Goal: Task Accomplishment & Management: Manage account settings

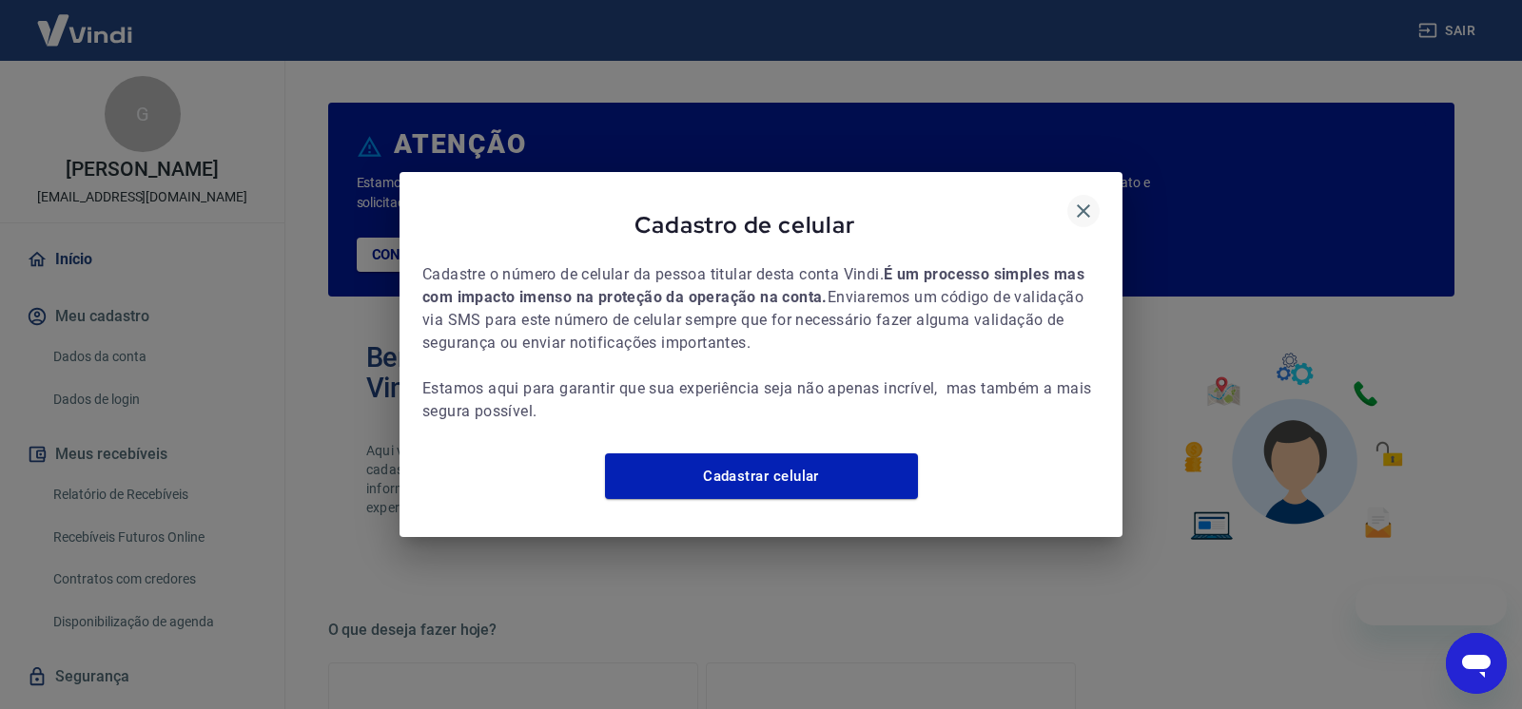
click at [1085, 204] on icon "button" at bounding box center [1082, 210] width 13 height 13
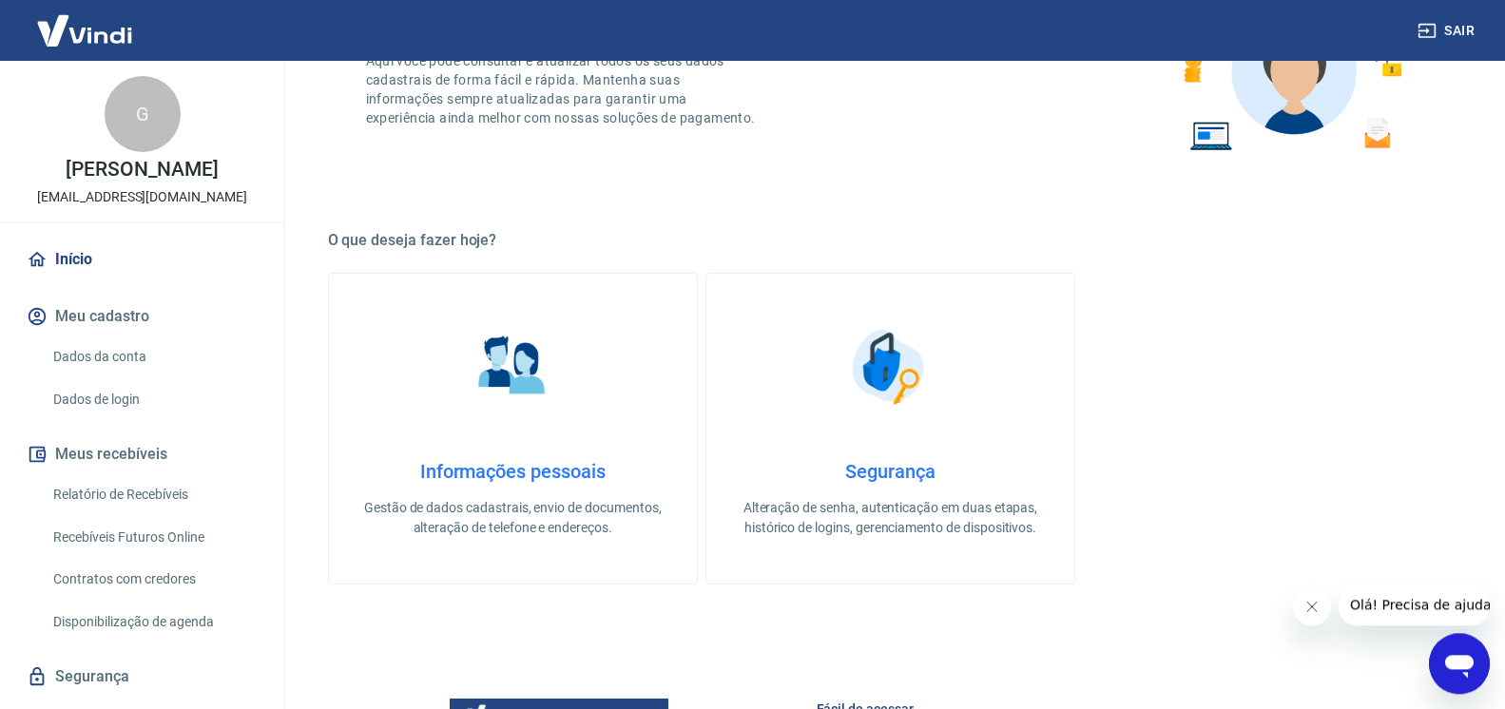
scroll to position [970, 0]
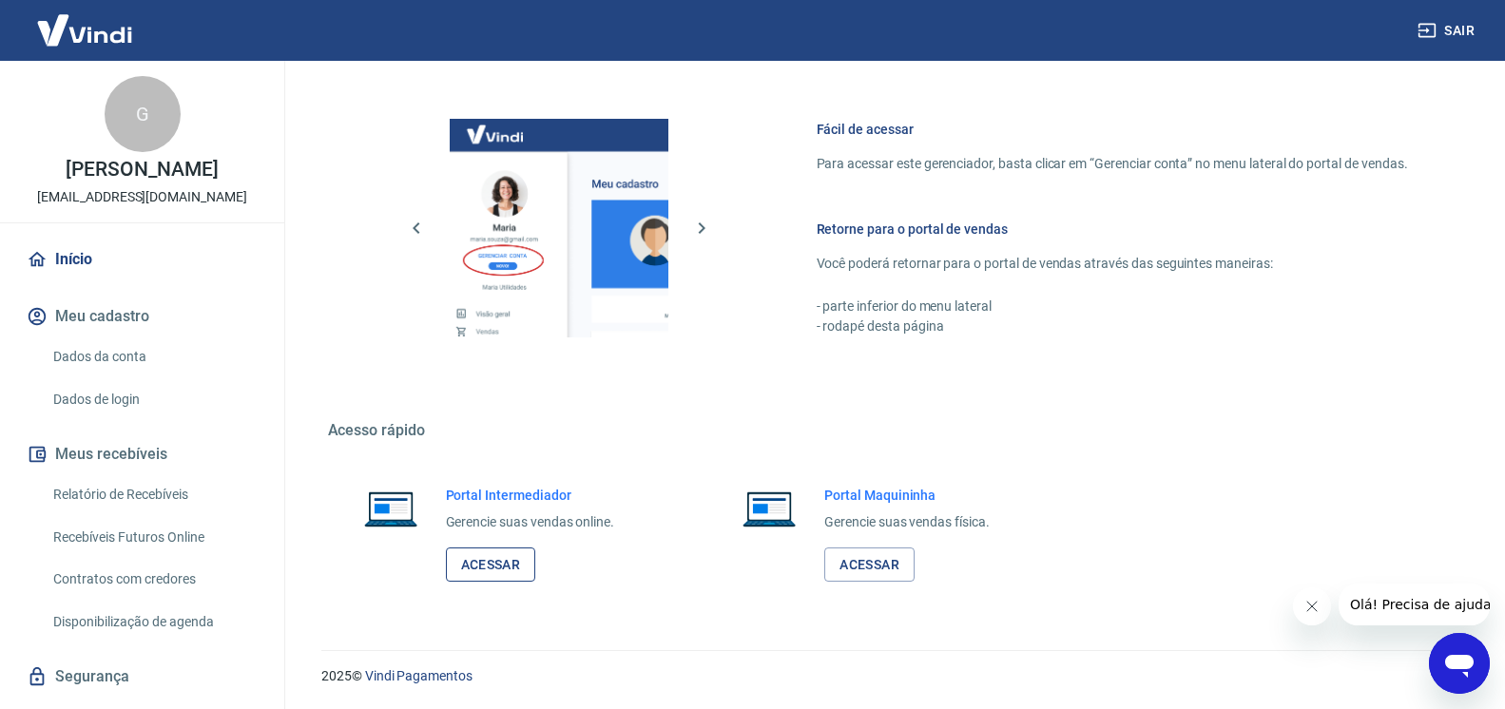
click at [489, 574] on link "Acessar" at bounding box center [491, 565] width 90 height 35
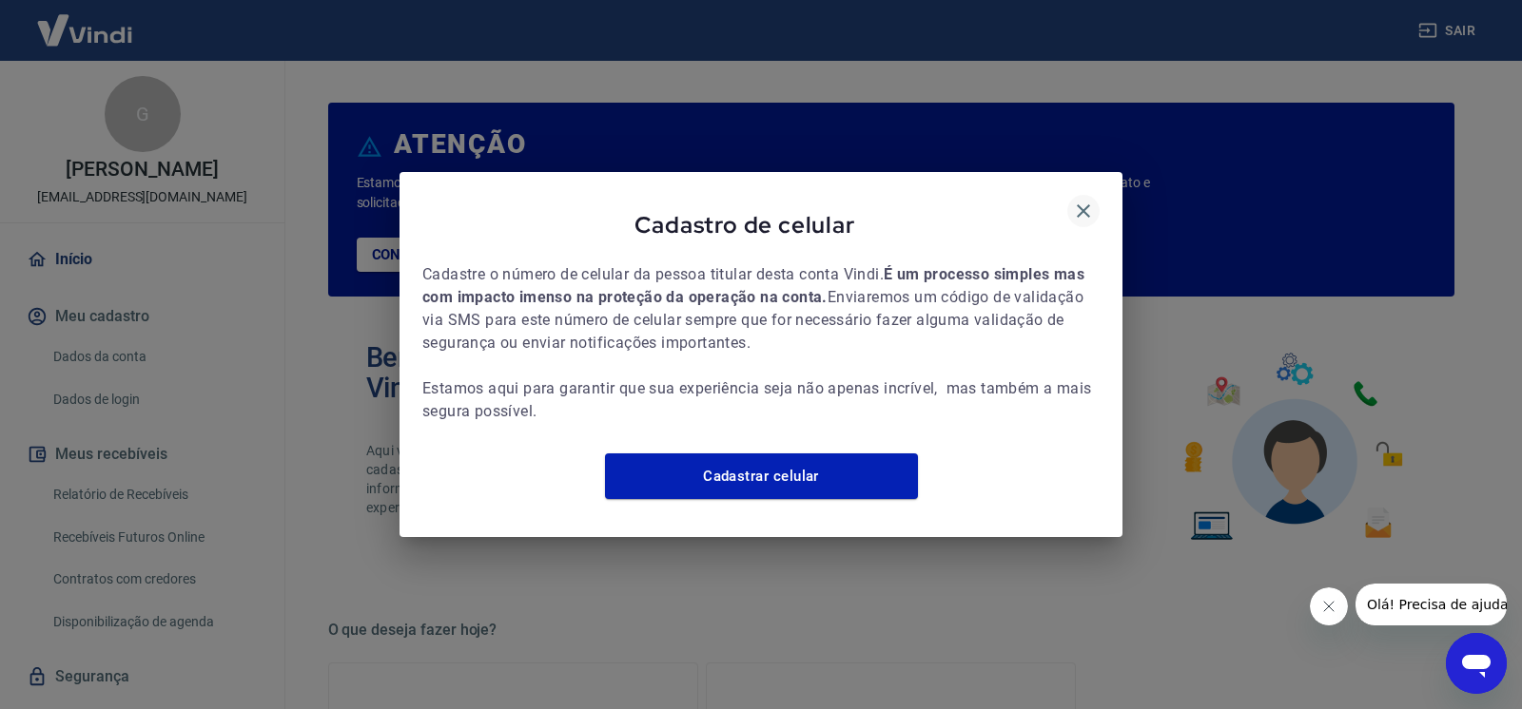
click at [1077, 204] on icon "button" at bounding box center [1083, 211] width 23 height 23
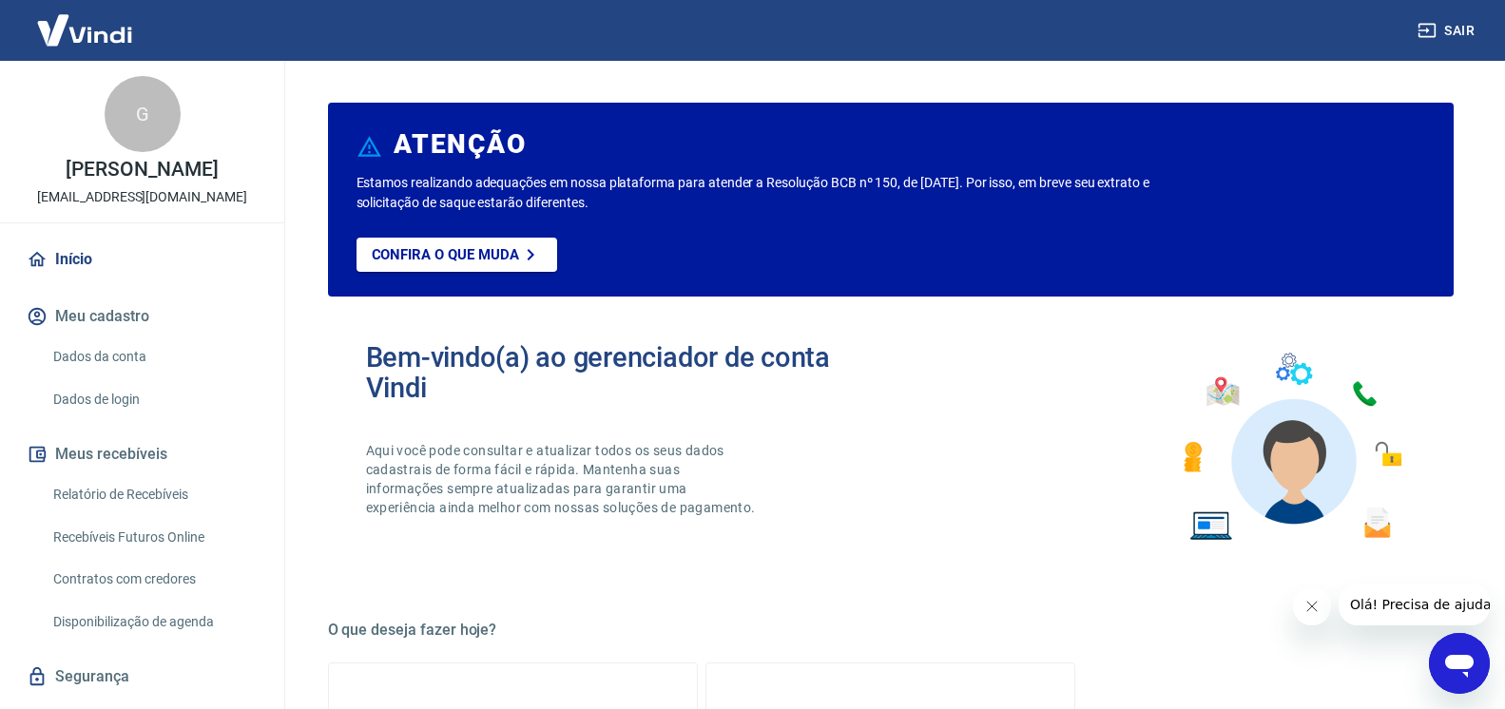
click at [1319, 604] on button "Fechar mensagem da empresa" at bounding box center [1311, 607] width 38 height 38
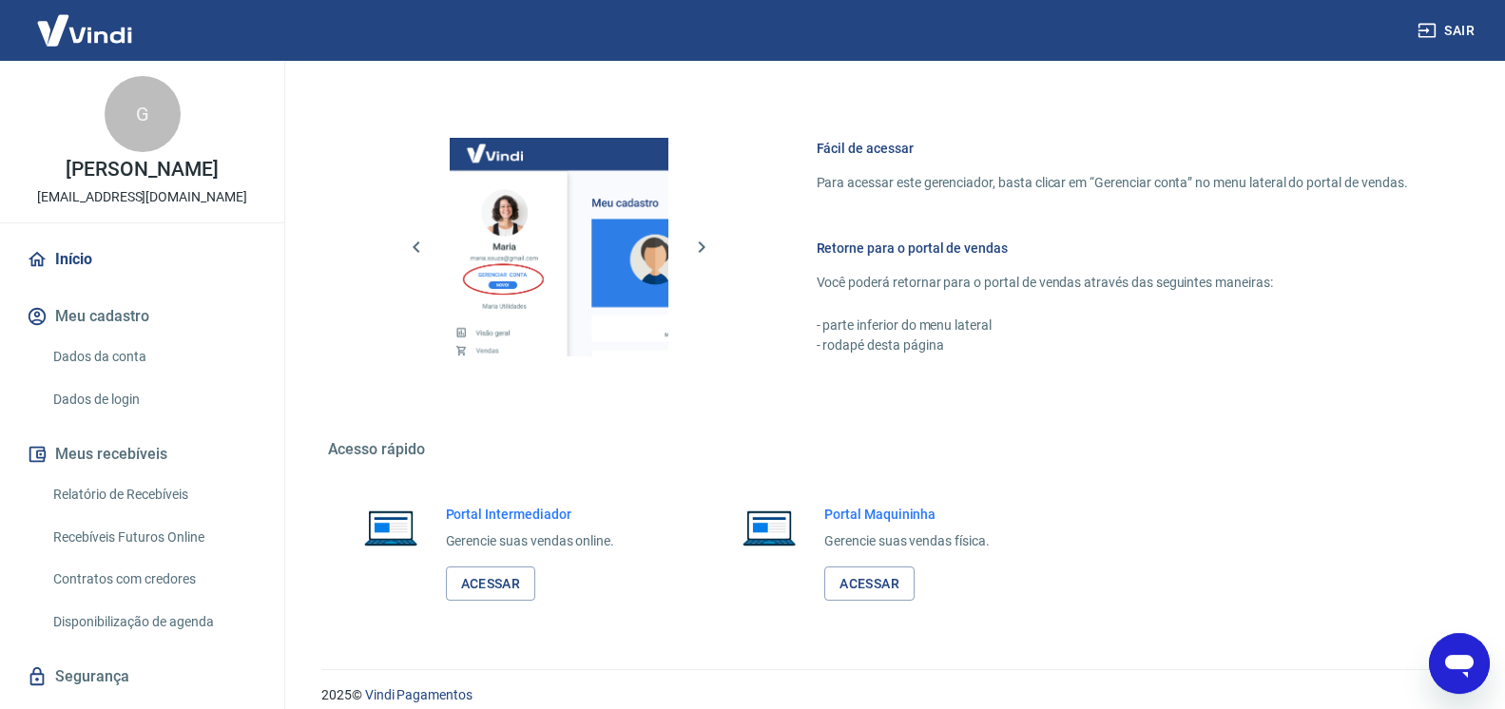
scroll to position [970, 0]
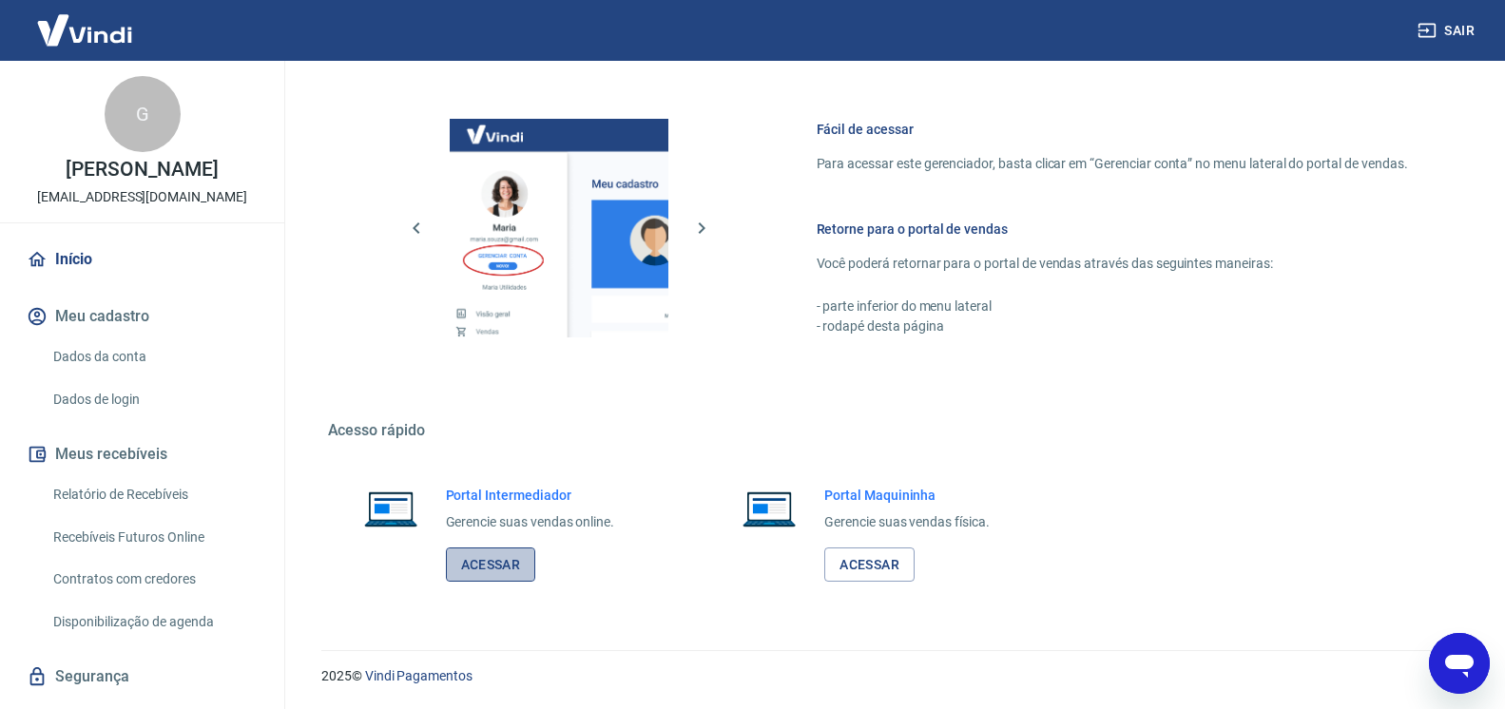
click at [513, 554] on link "Acessar" at bounding box center [491, 565] width 90 height 35
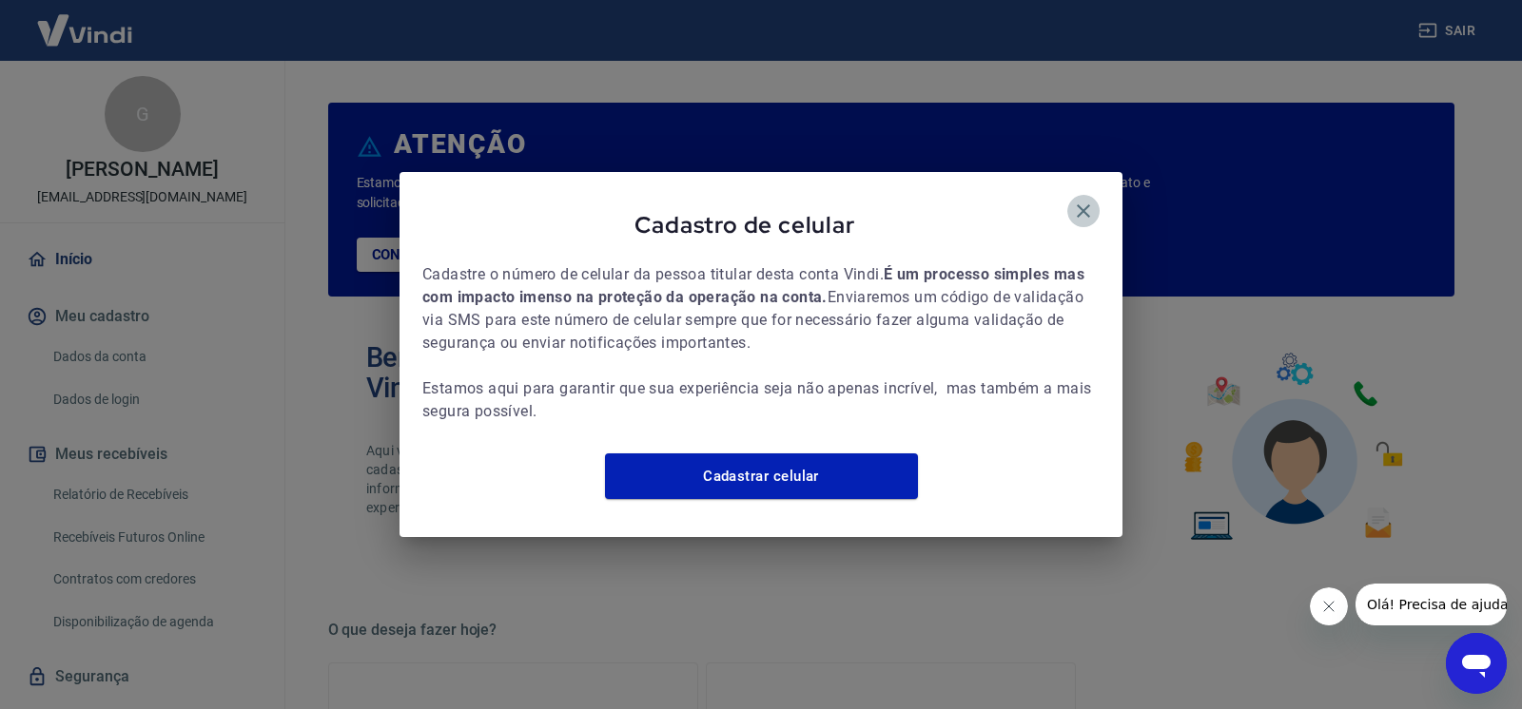
click at [1082, 204] on icon "button" at bounding box center [1082, 210] width 13 height 13
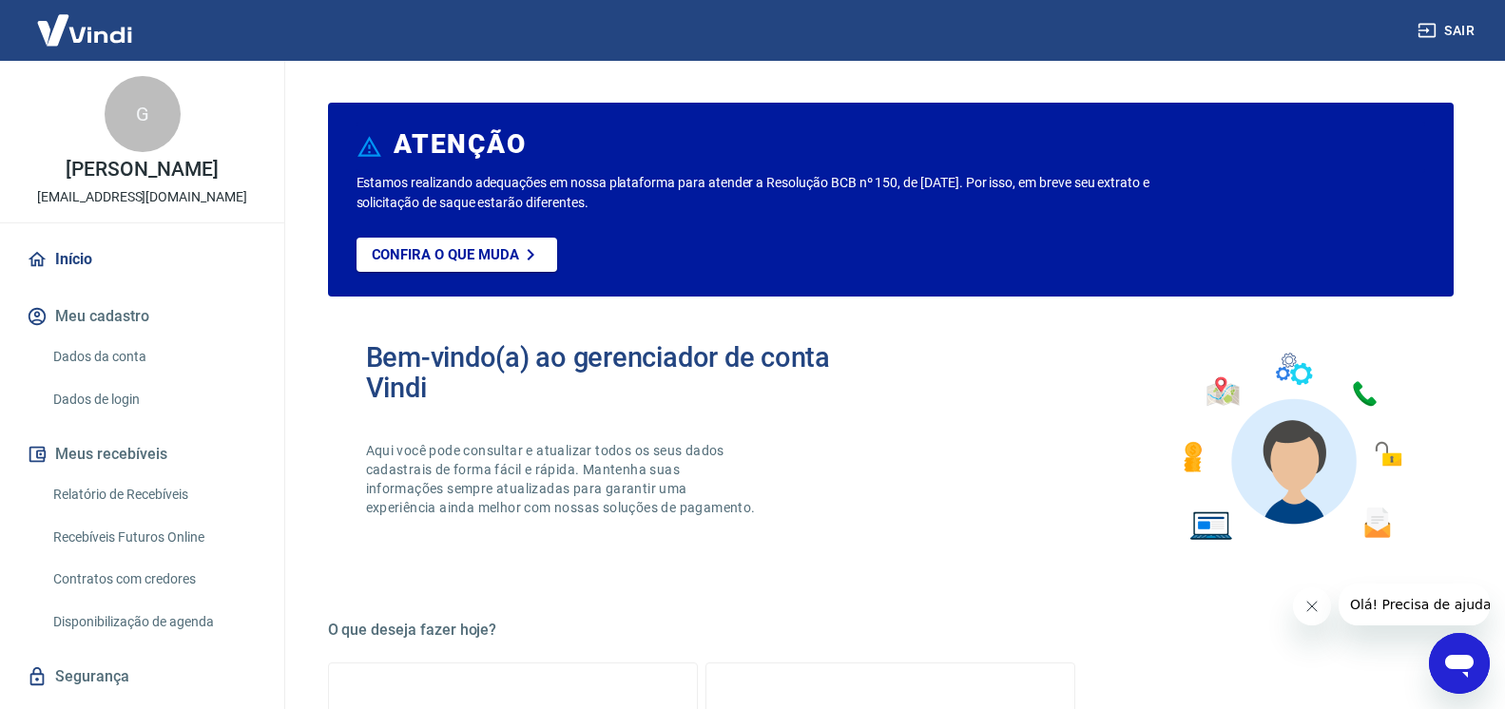
click at [1319, 604] on button "Fechar mensagem da empresa" at bounding box center [1311, 607] width 38 height 38
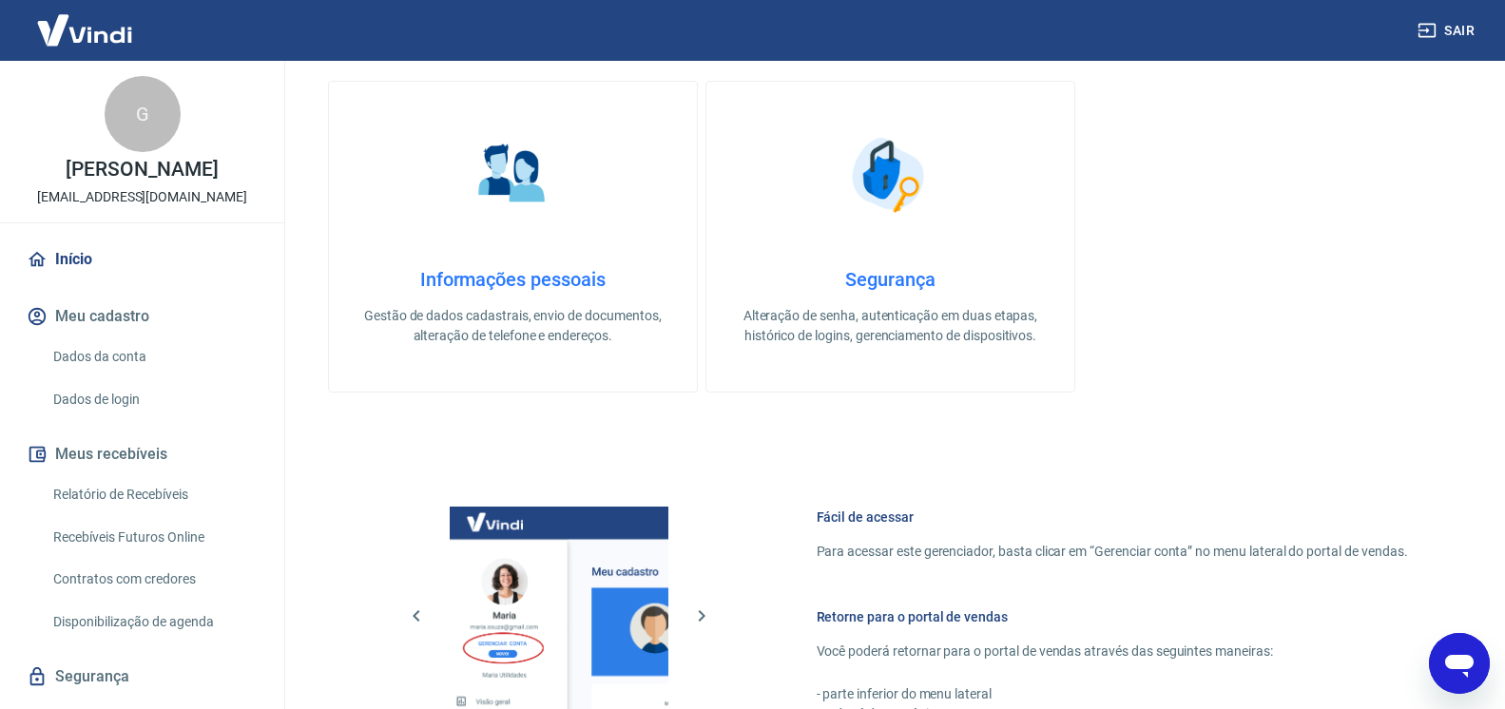
scroll to position [970, 0]
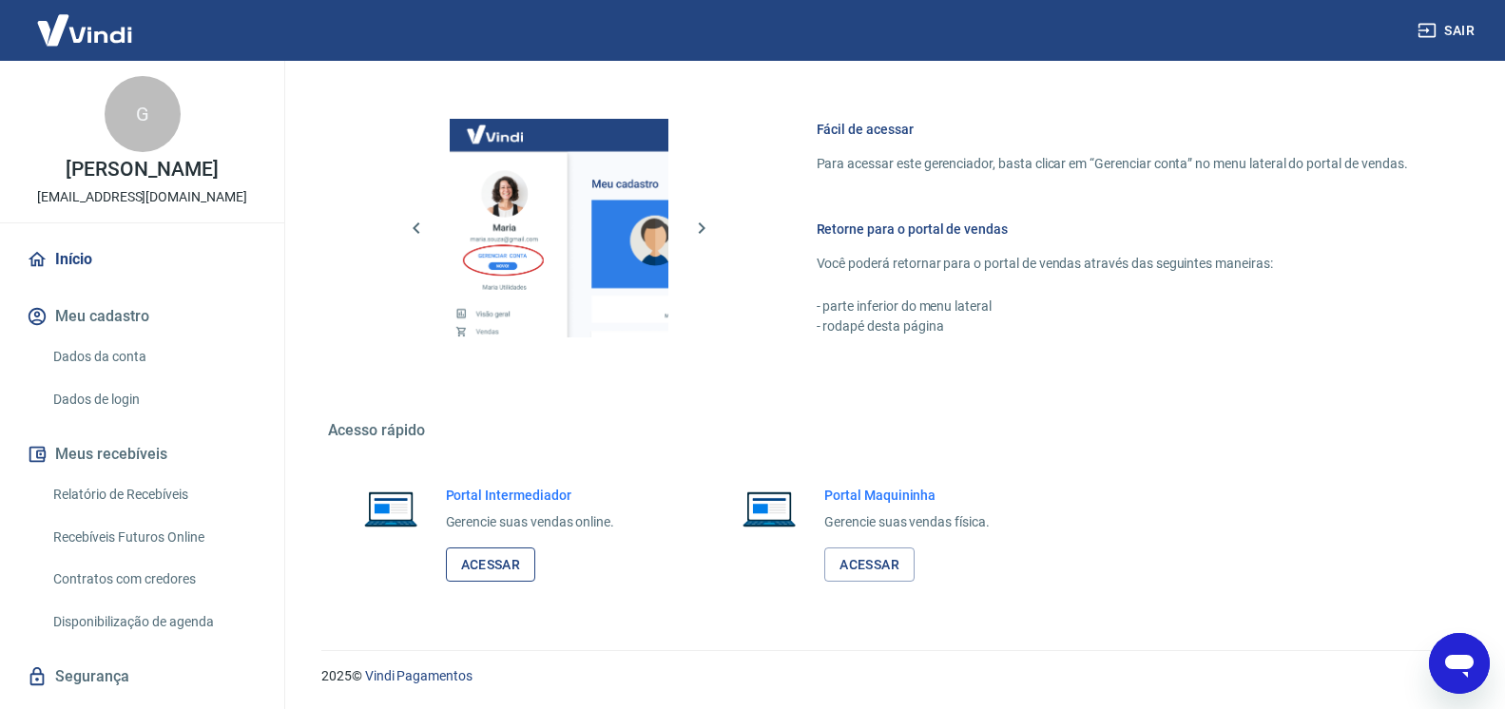
click at [517, 577] on link "Acessar" at bounding box center [491, 565] width 90 height 35
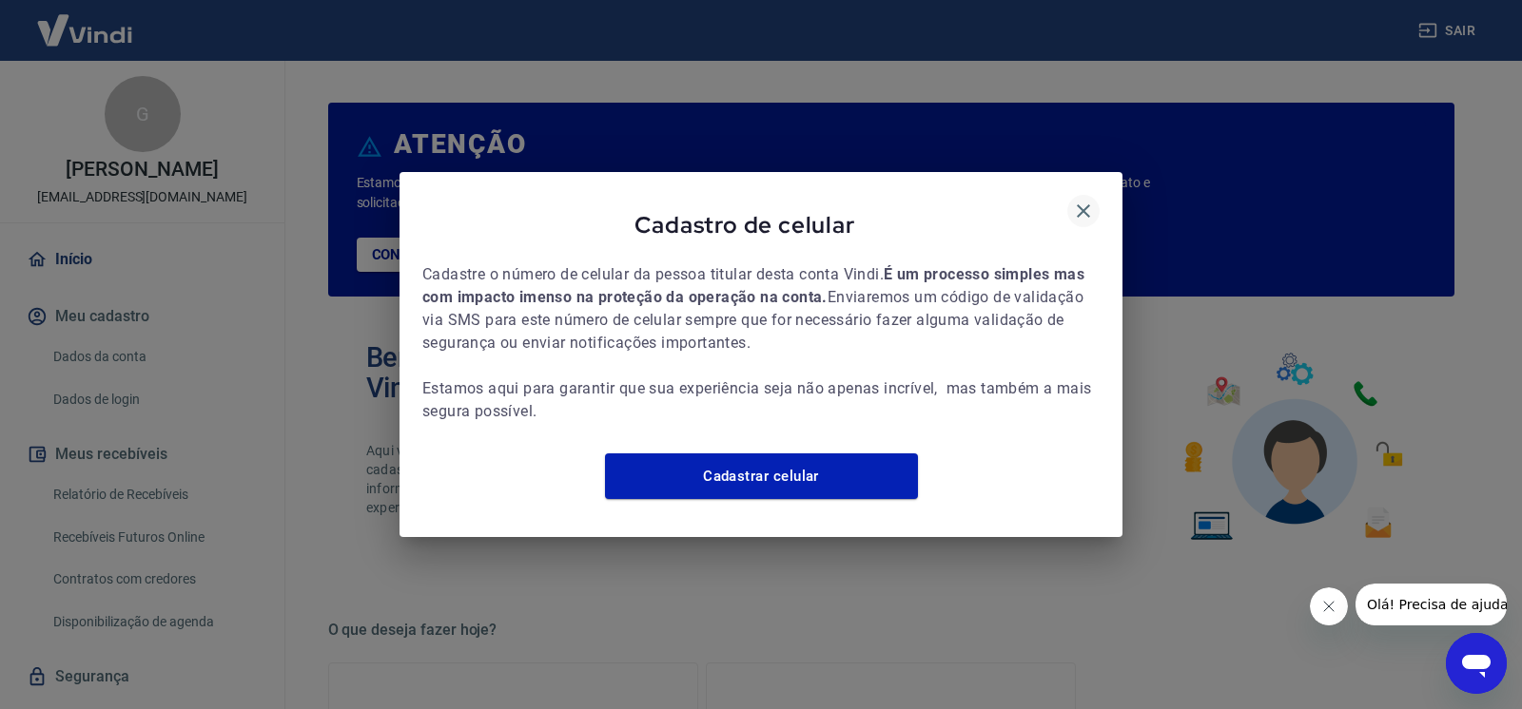
click at [1088, 204] on icon "button" at bounding box center [1082, 210] width 13 height 13
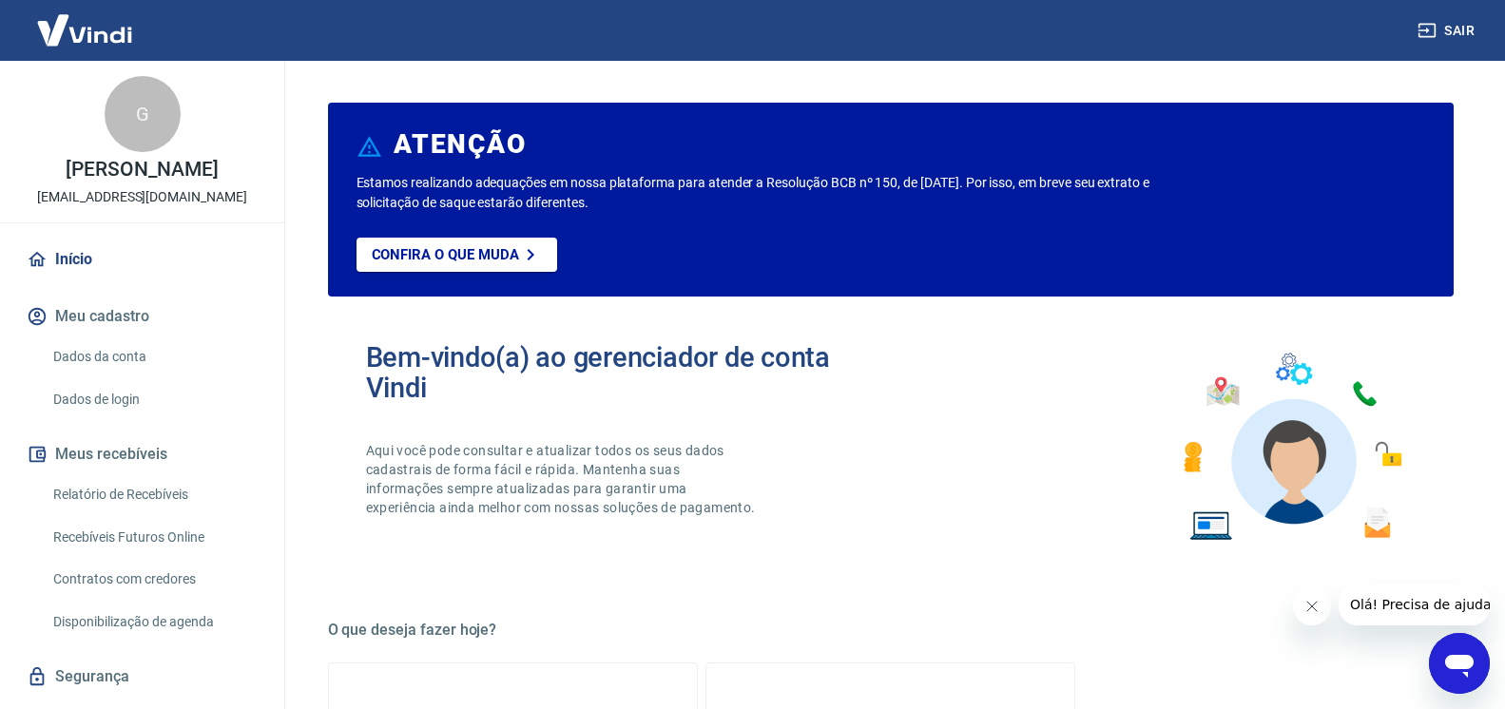
click at [1316, 611] on icon "Fechar mensagem da empresa" at bounding box center [1312, 607] width 10 height 10
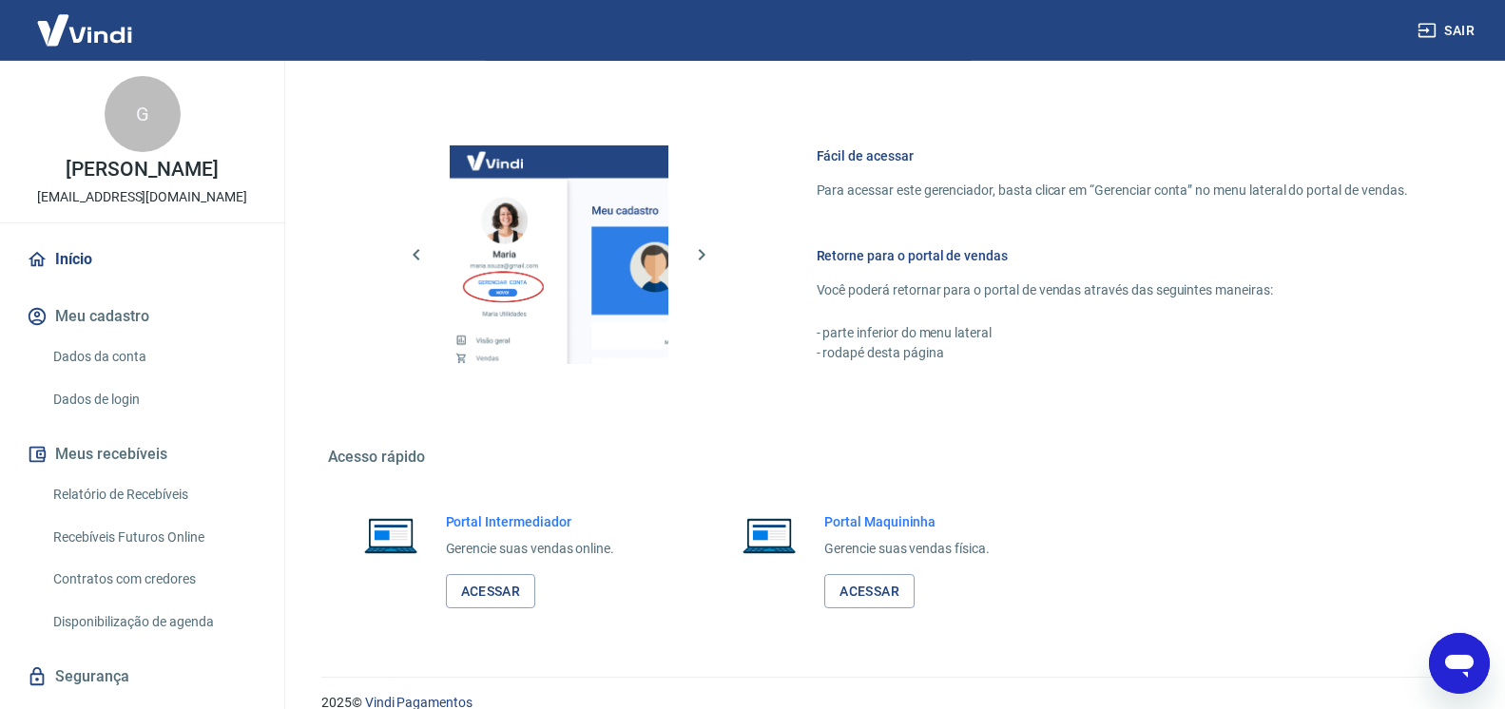
scroll to position [970, 0]
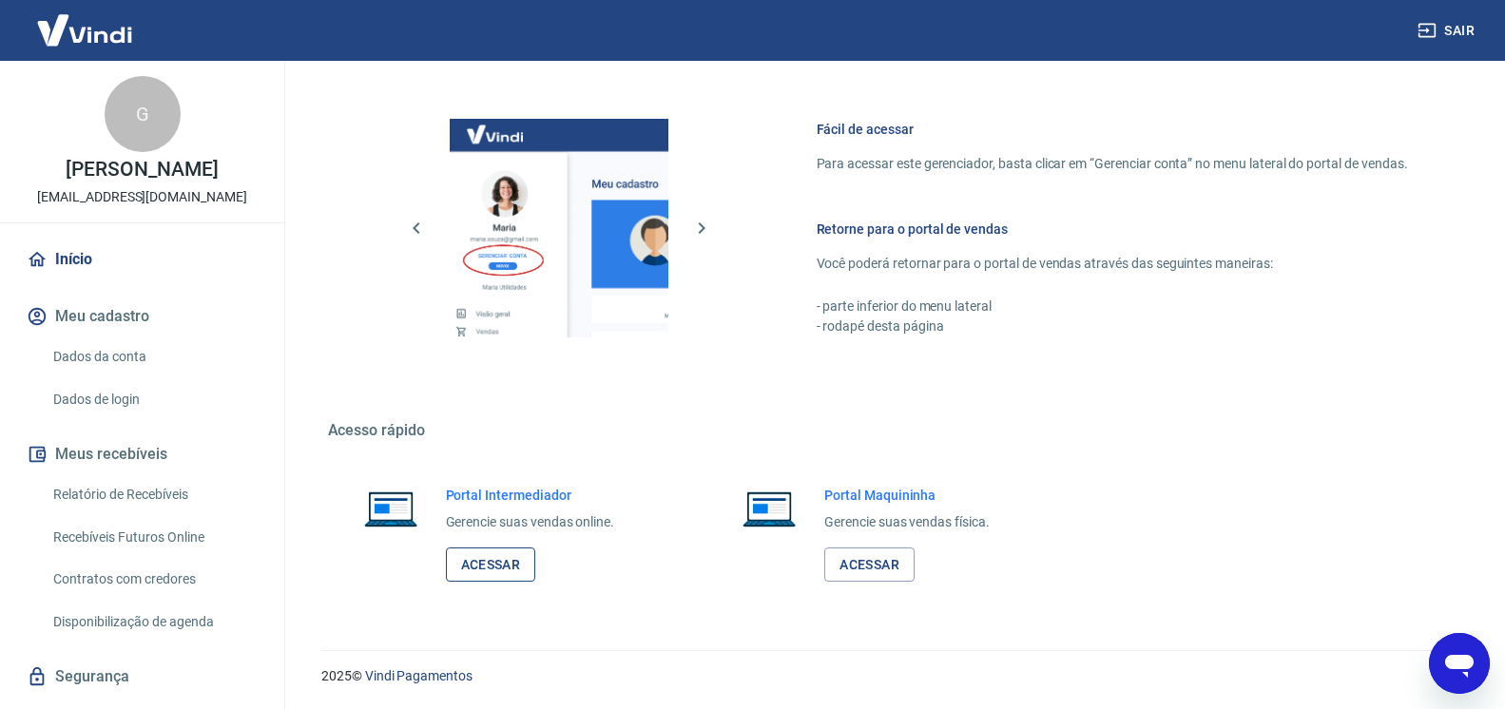
click at [501, 562] on link "Acessar" at bounding box center [491, 565] width 90 height 35
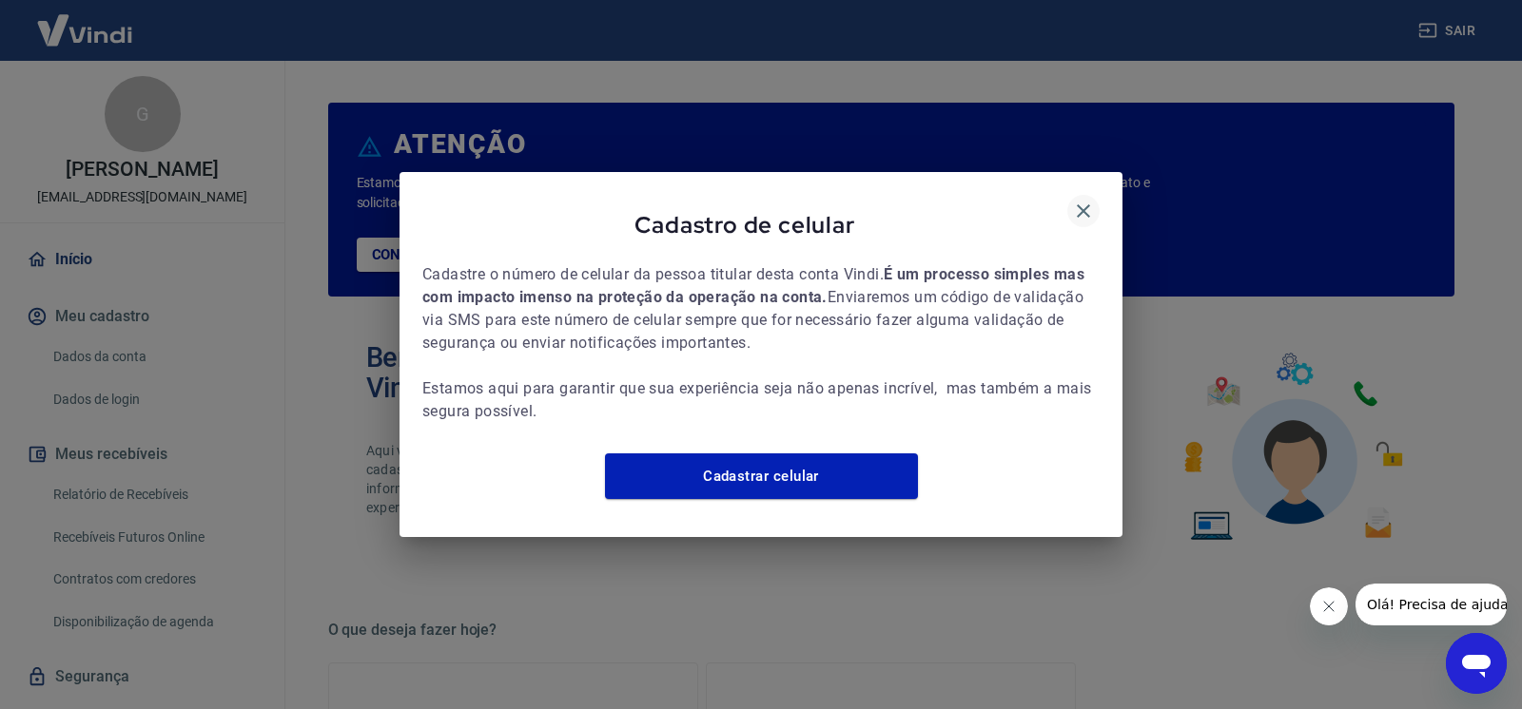
click at [1077, 201] on icon "button" at bounding box center [1083, 211] width 23 height 23
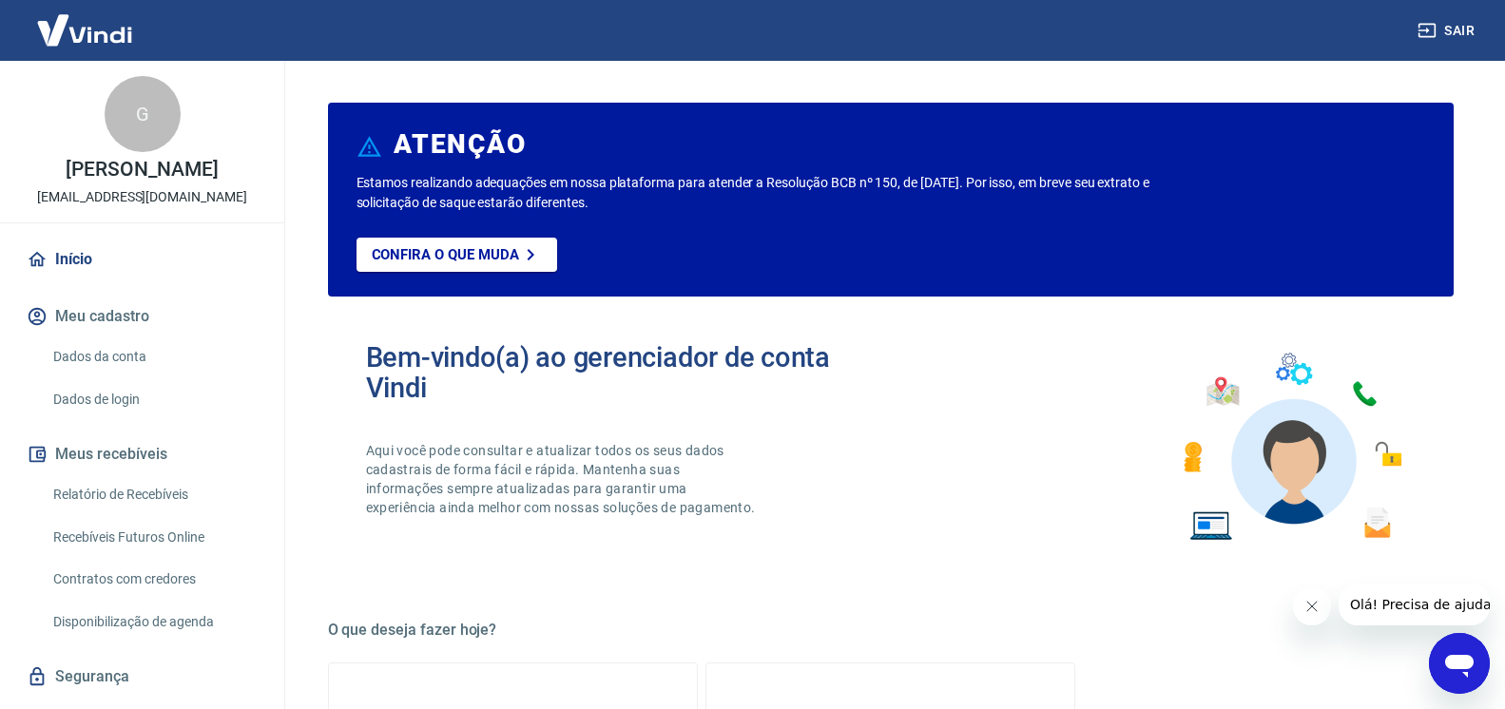
drag, startPoint x: 1322, startPoint y: 607, endPoint x: 2271, endPoint y: 1104, distance: 1071.5
click at [1322, 607] on button "Fechar mensagem da empresa" at bounding box center [1311, 607] width 38 height 38
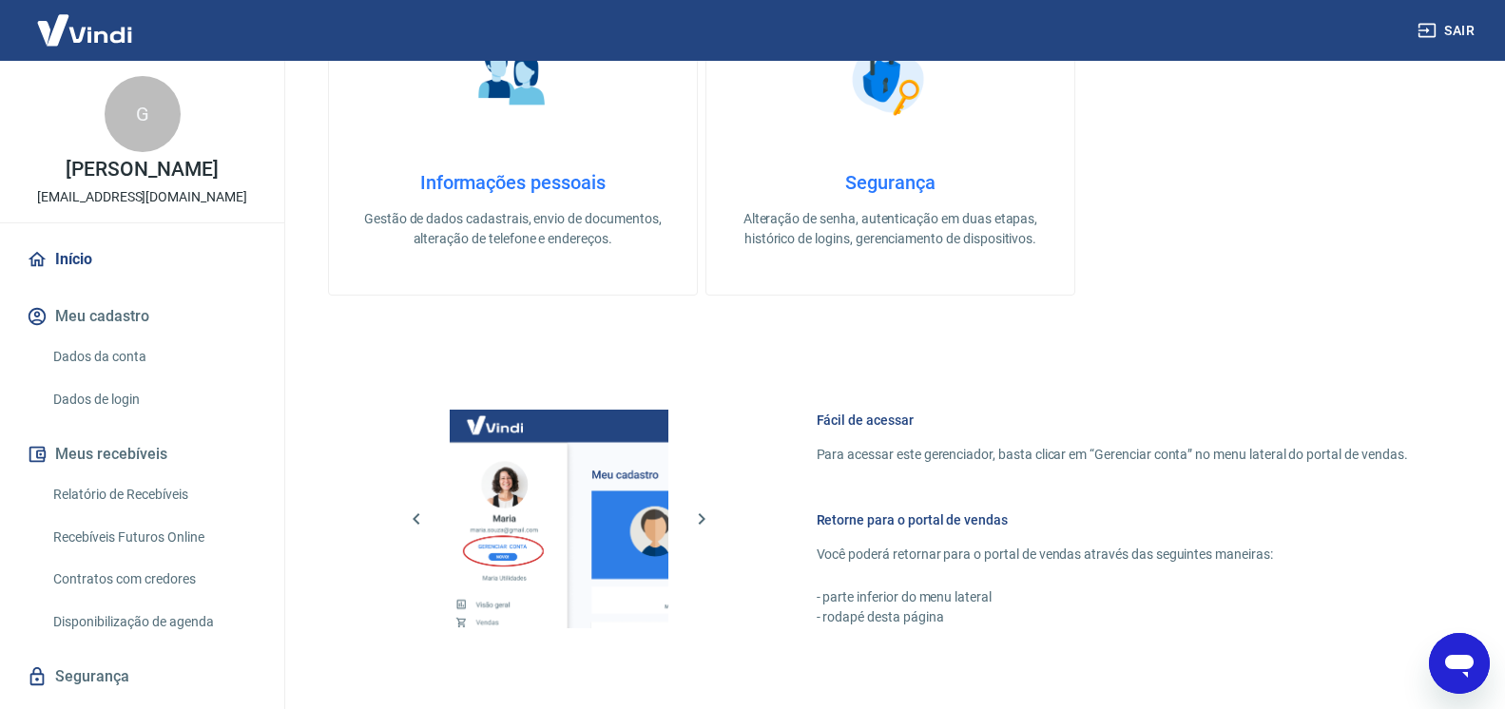
scroll to position [970, 0]
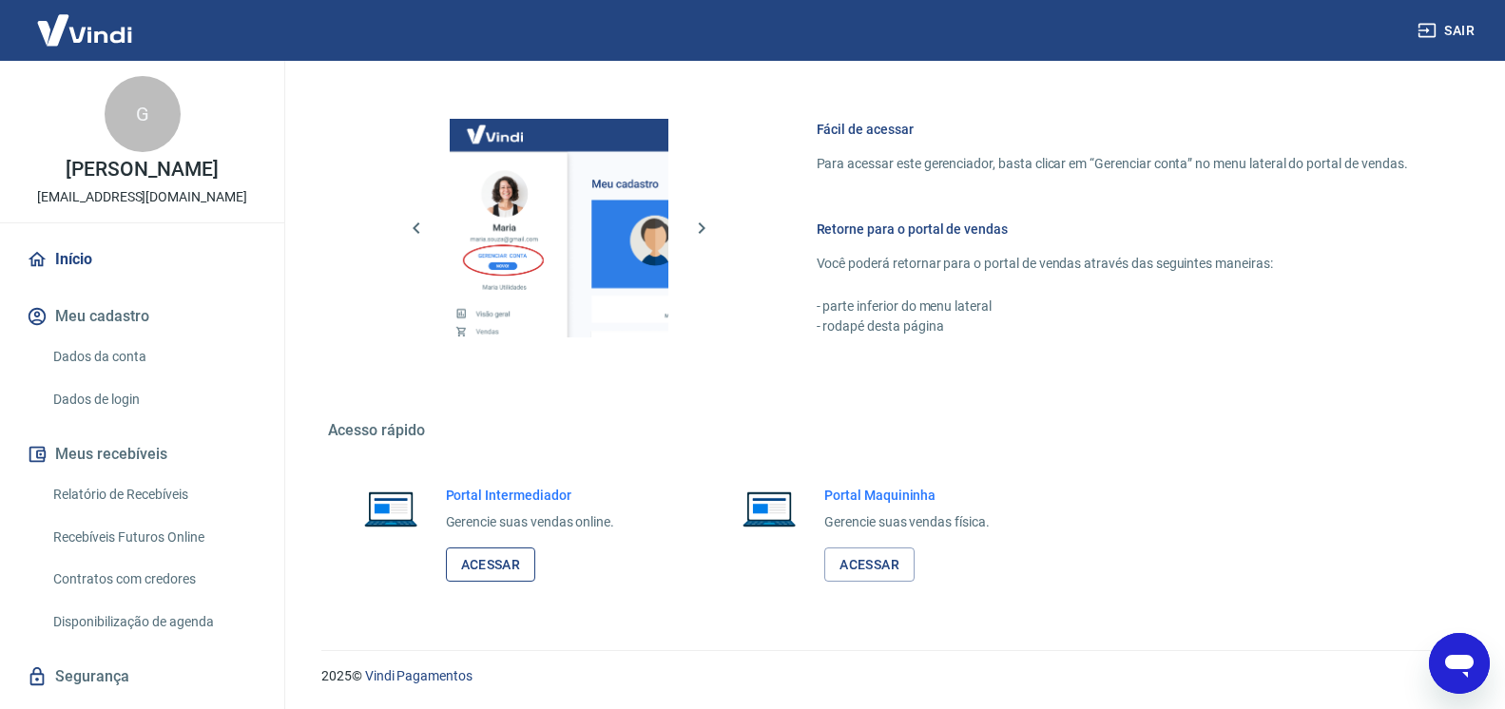
click at [514, 552] on link "Acessar" at bounding box center [491, 565] width 90 height 35
